Goal: Task Accomplishment & Management: Use online tool/utility

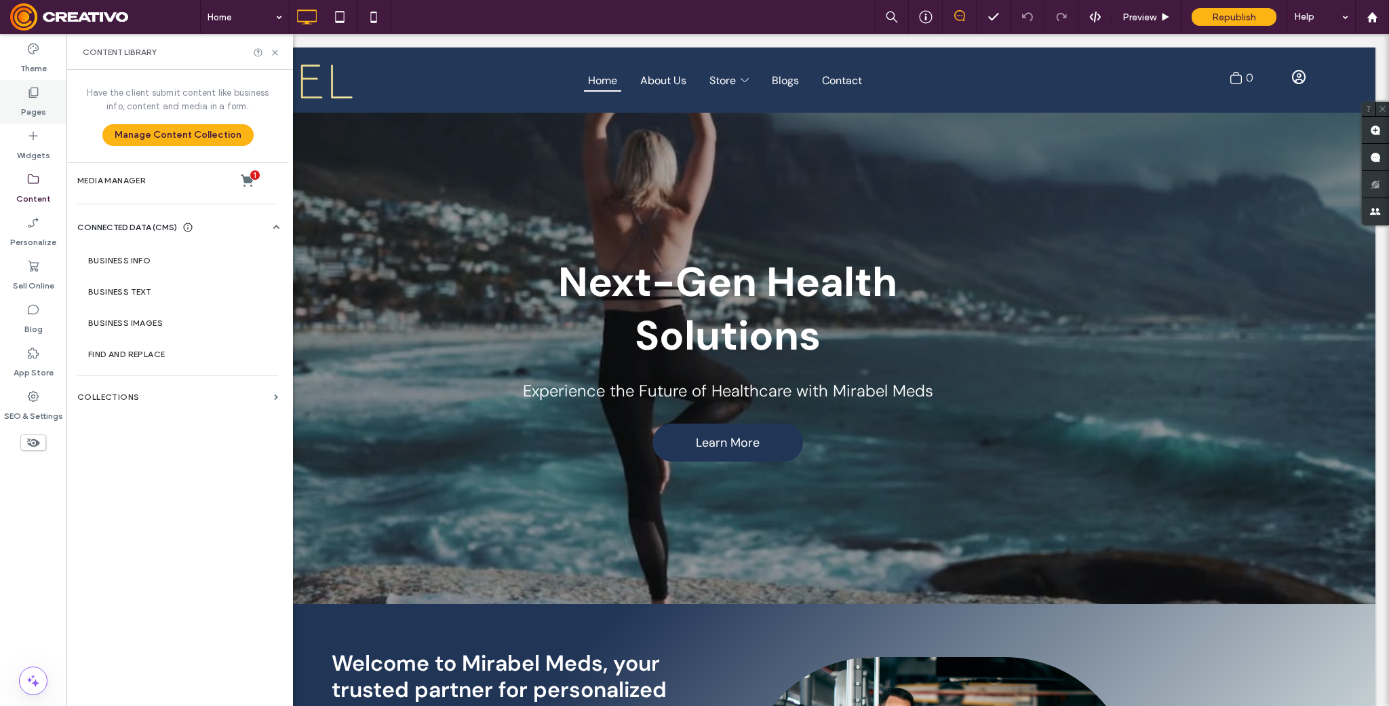
click at [34, 94] on icon at bounding box center [33, 92] width 14 height 14
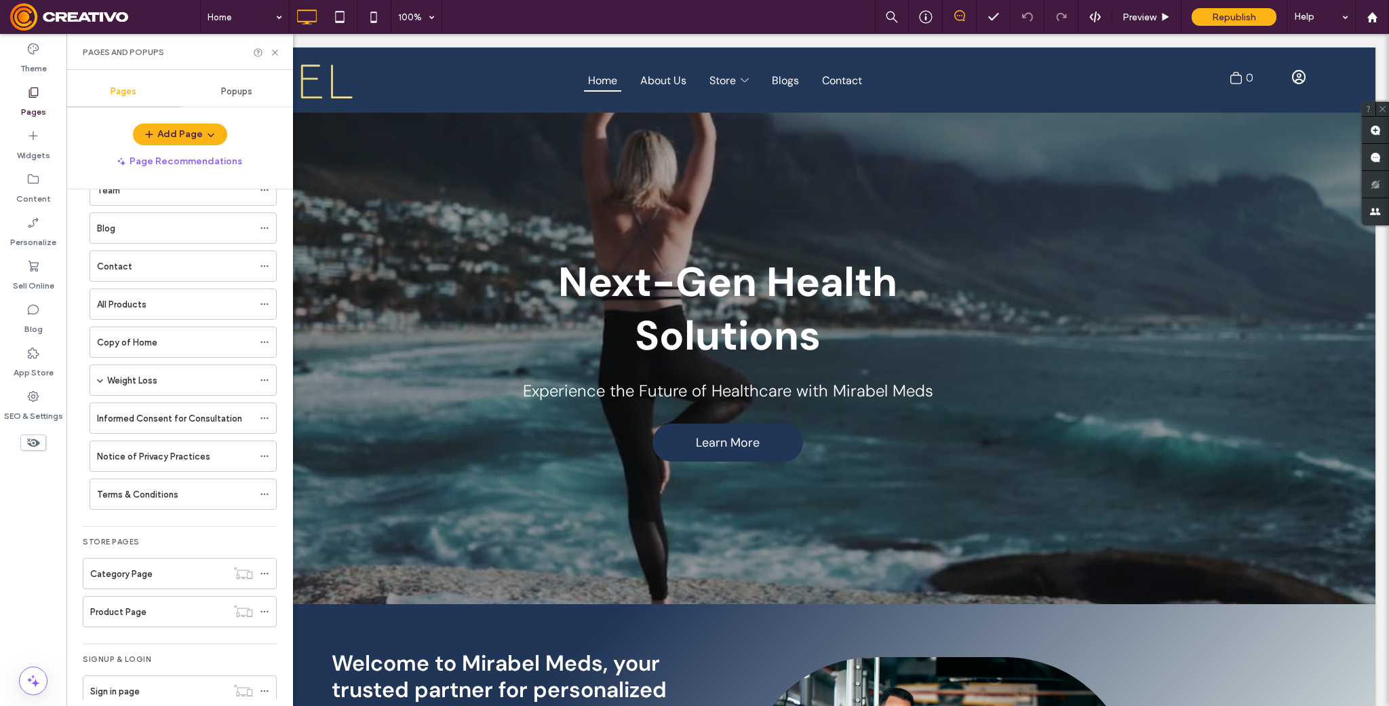
scroll to position [139, 0]
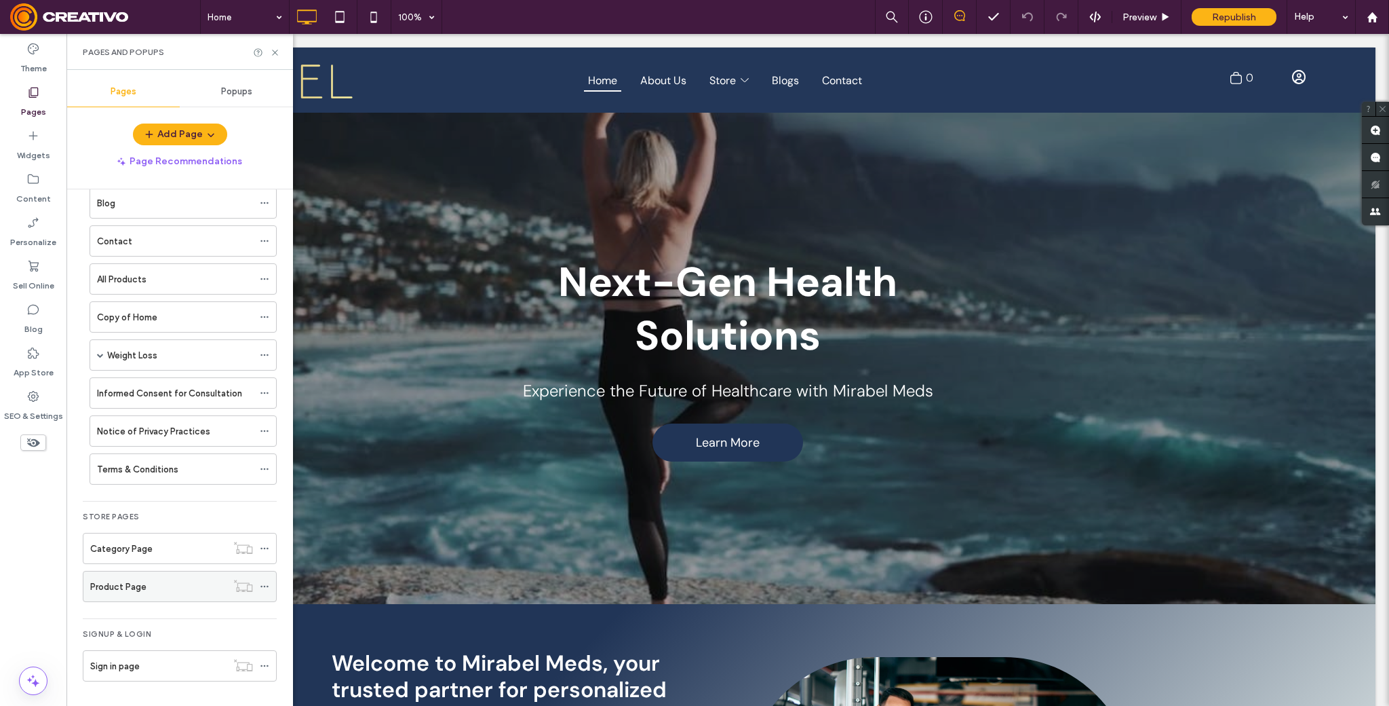
click at [149, 591] on div "Product Page" at bounding box center [158, 586] width 136 height 14
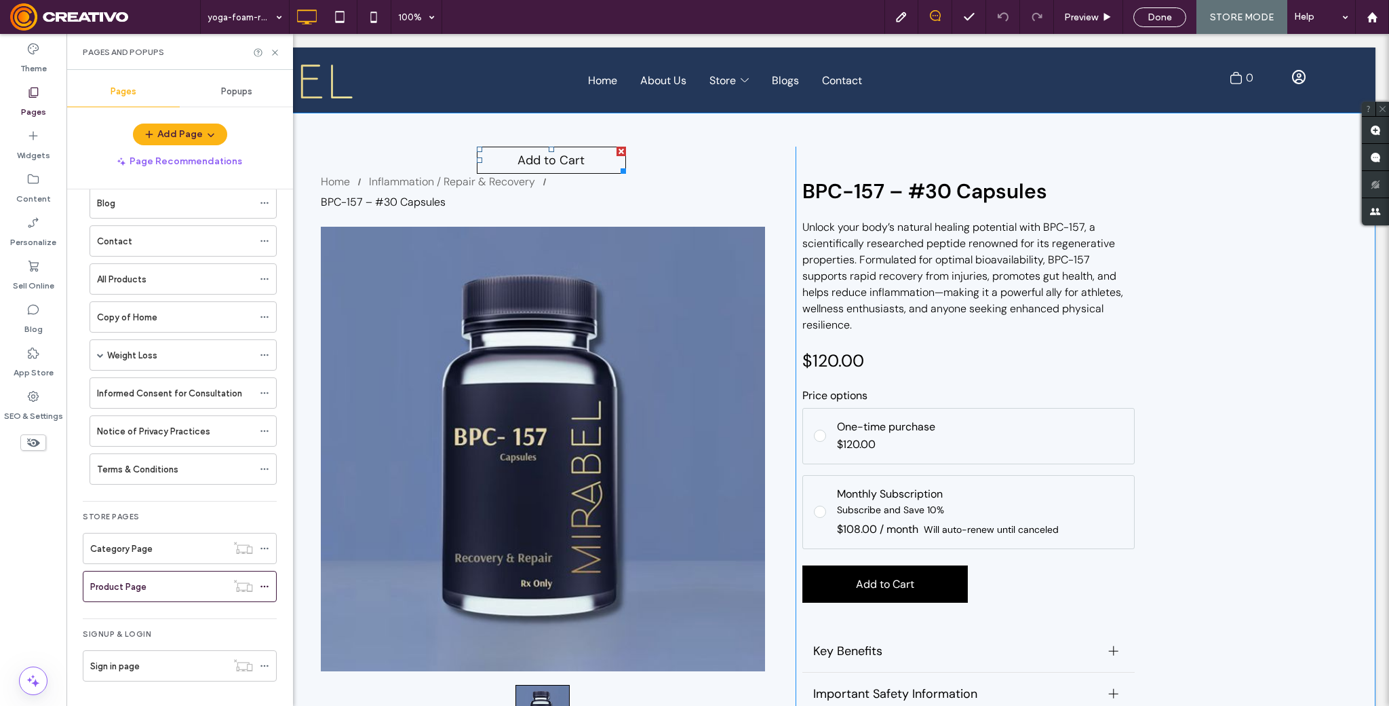
click at [624, 152] on div at bounding box center [621, 151] width 9 height 9
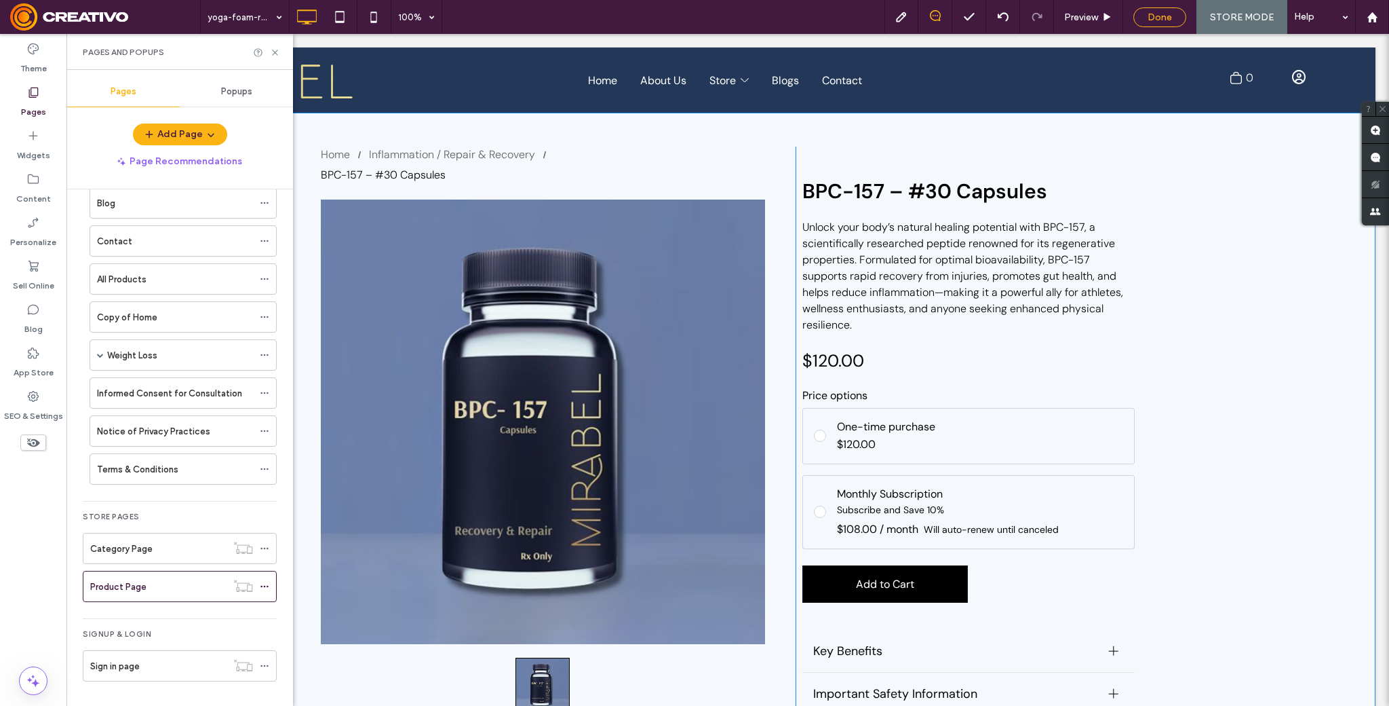
click at [1165, 20] on span "Done" at bounding box center [1160, 18] width 24 height 12
click at [1233, 20] on div at bounding box center [694, 353] width 1389 height 706
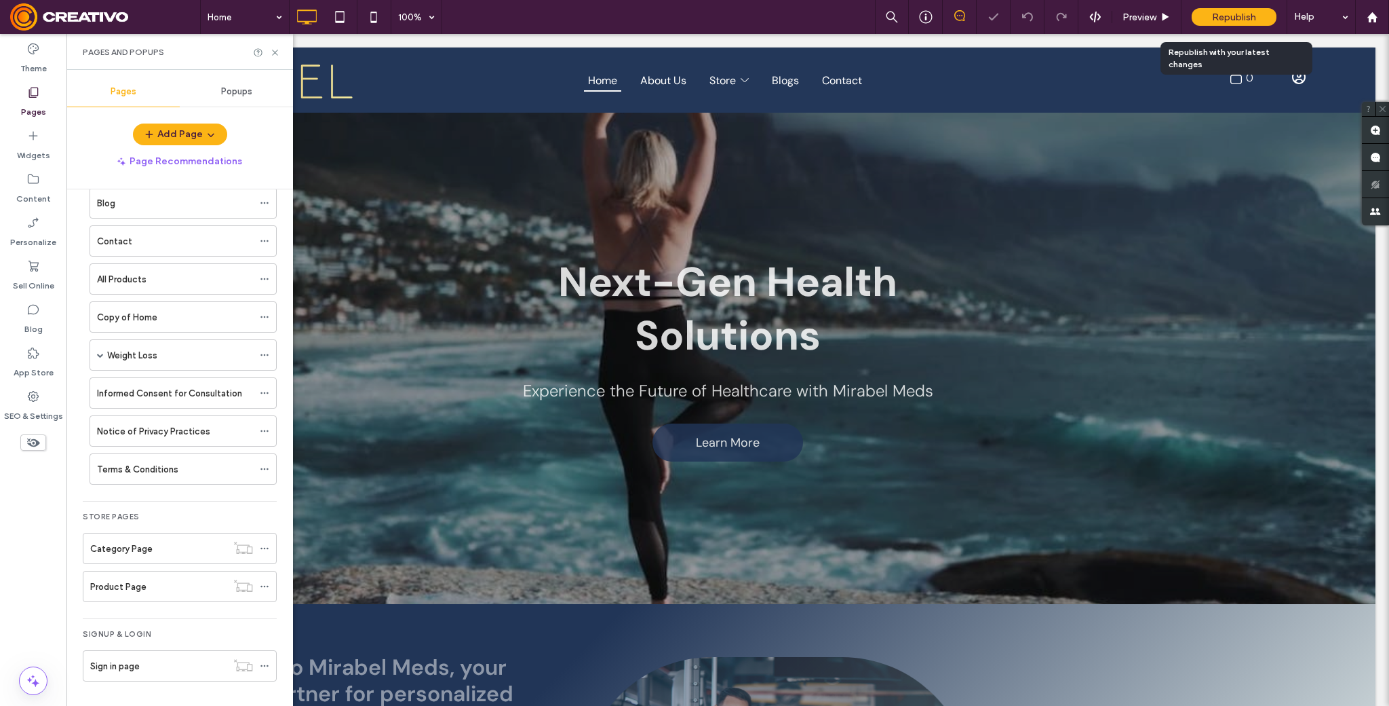
click at [1234, 20] on span "Republish" at bounding box center [1234, 18] width 44 height 12
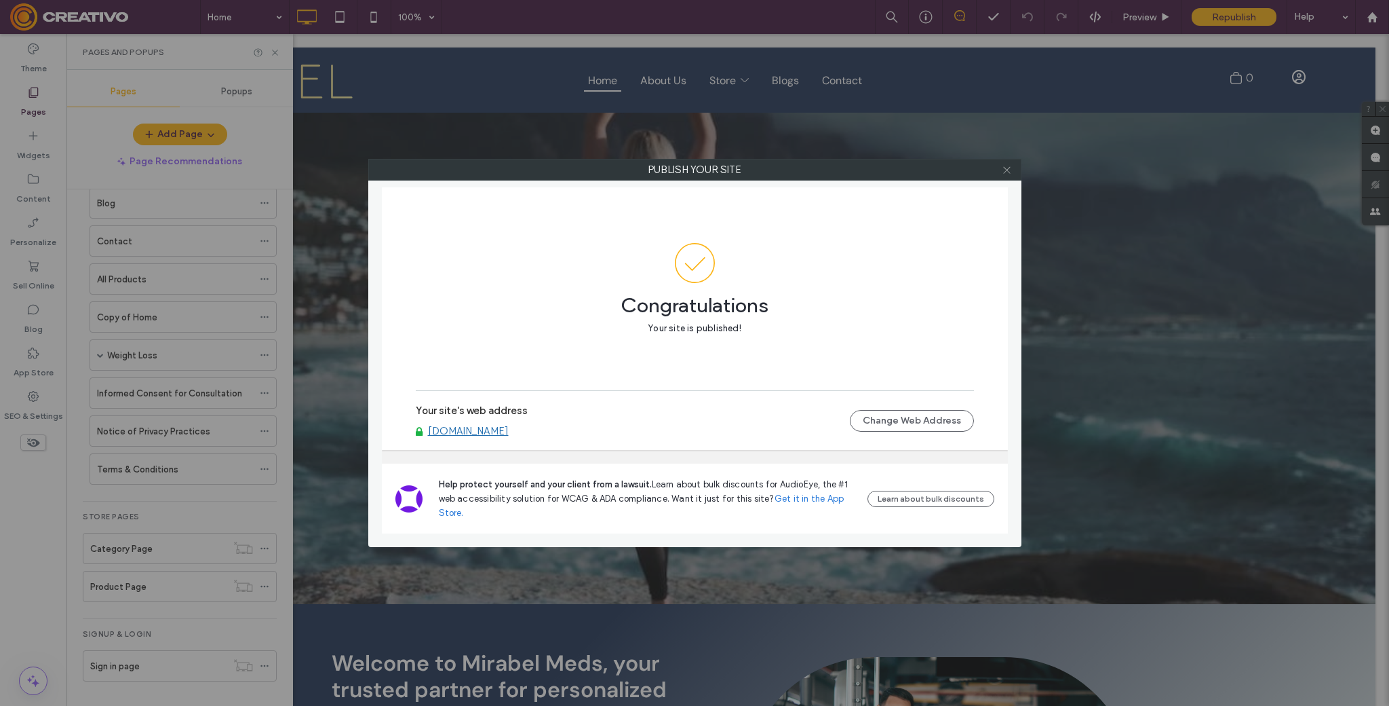
click at [1005, 168] on icon at bounding box center [1007, 170] width 10 height 10
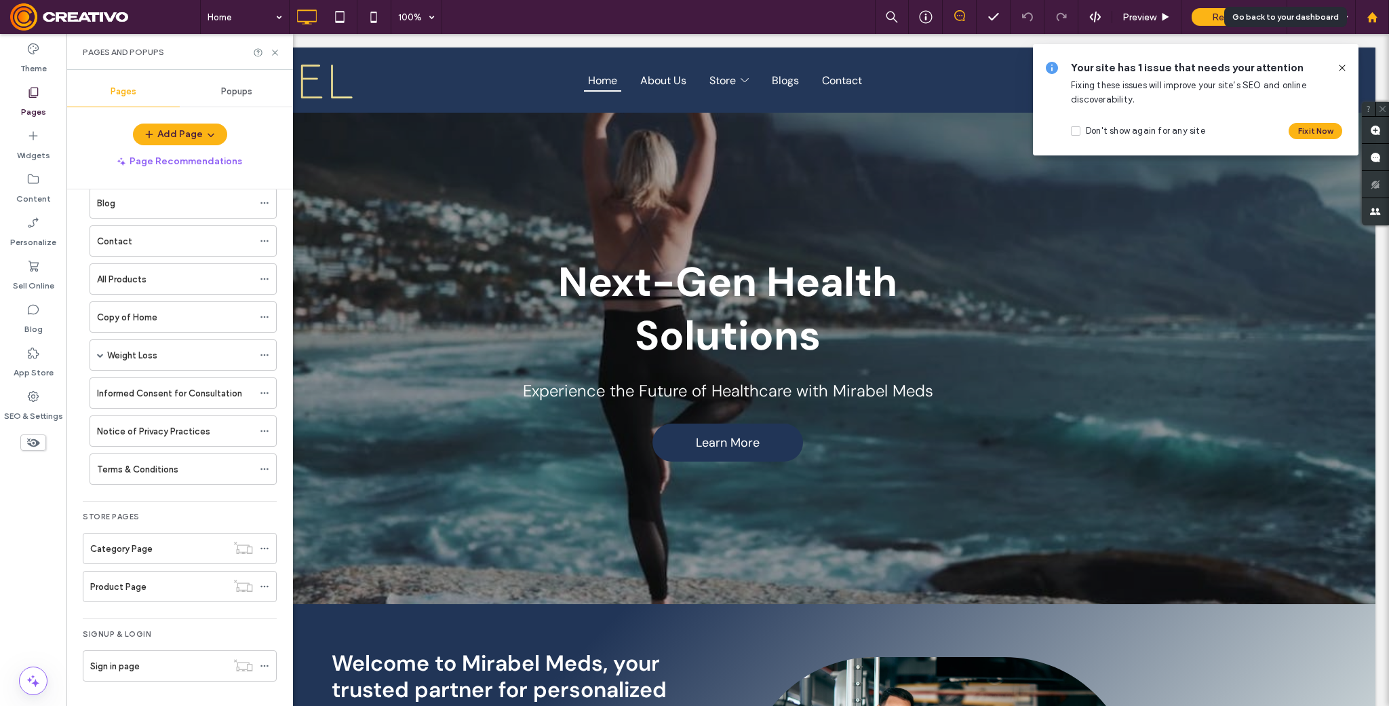
click at [1372, 17] on use at bounding box center [1372, 17] width 10 height 10
